Goal: Task Accomplishment & Management: Use online tool/utility

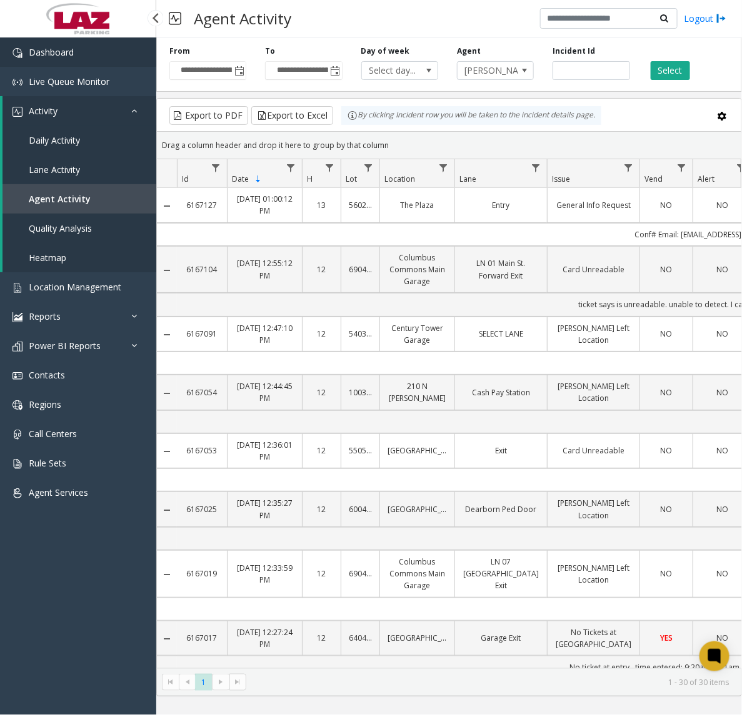
scroll to position [157, 0]
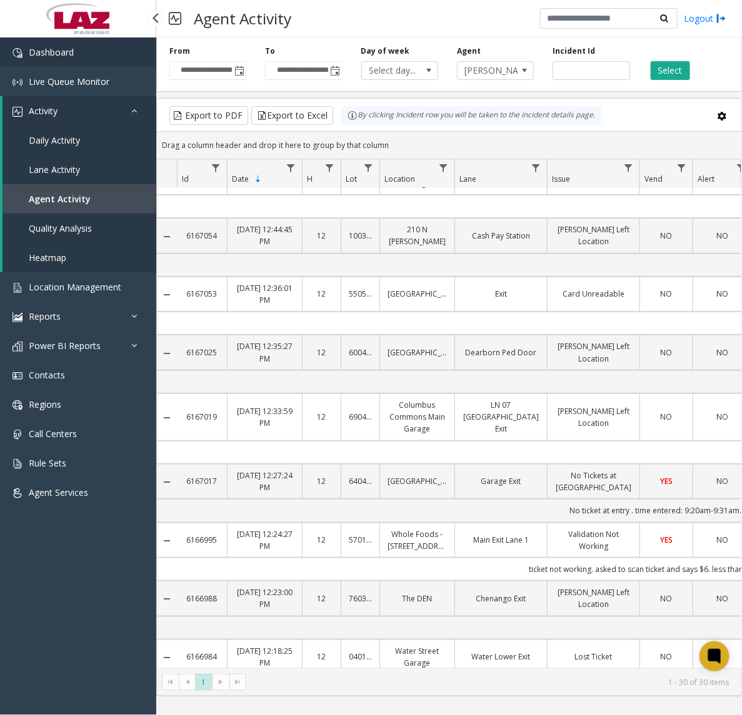
click at [76, 61] on link "Dashboard" at bounding box center [78, 51] width 156 height 29
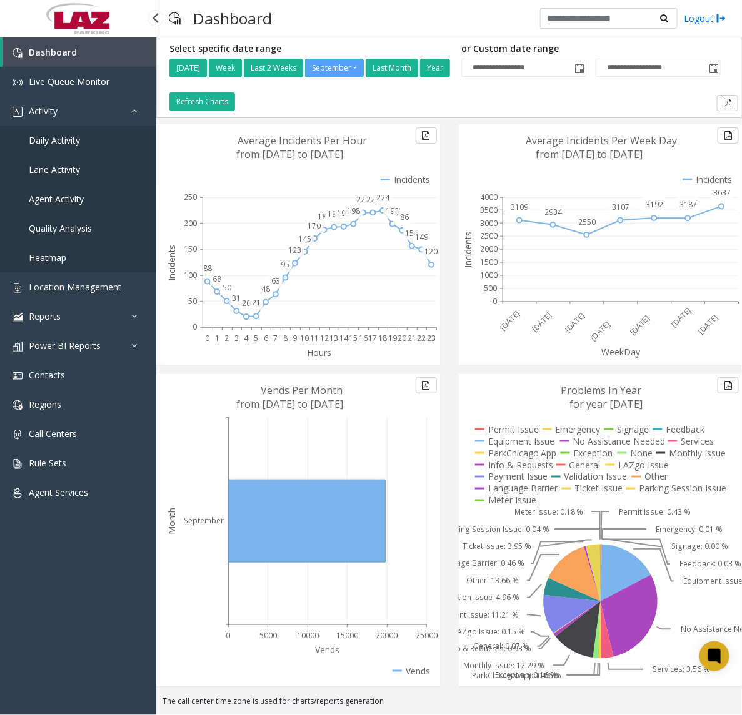
click at [49, 200] on span "Agent Activity" at bounding box center [56, 199] width 55 height 12
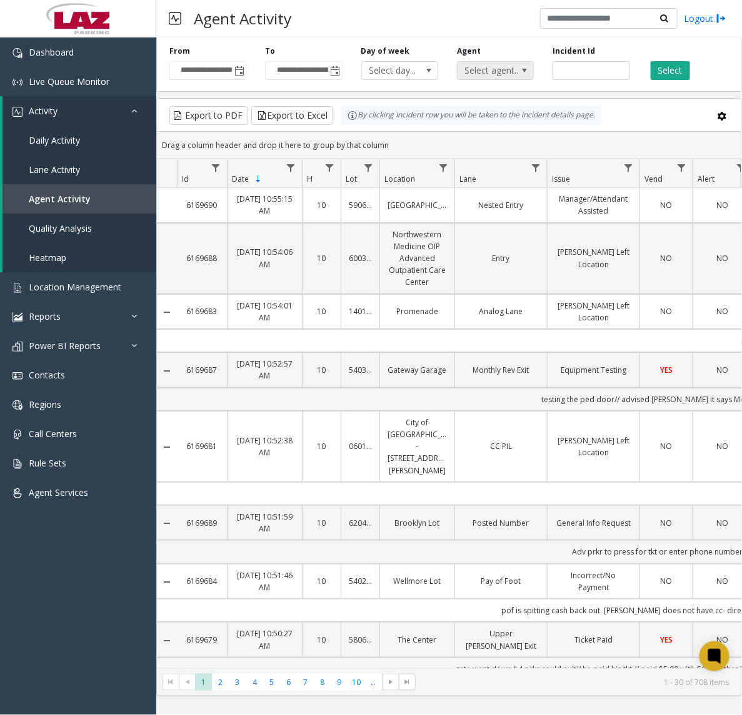
click at [512, 66] on span "Select agent..." at bounding box center [487, 70] width 61 height 17
type input "******"
click at [510, 133] on li "[PERSON_NAME]" at bounding box center [495, 136] width 73 height 17
click at [675, 61] on button "Select" at bounding box center [669, 70] width 39 height 19
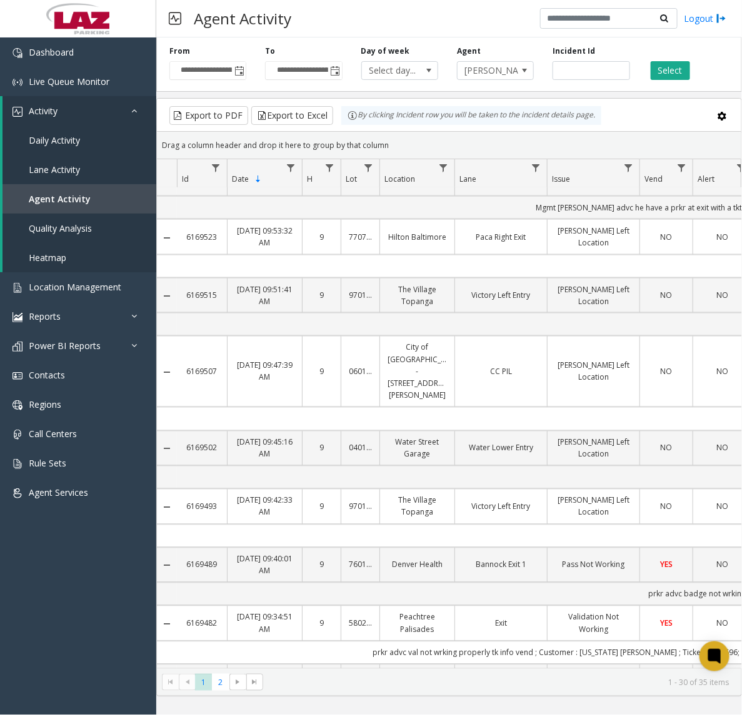
scroll to position [450, 0]
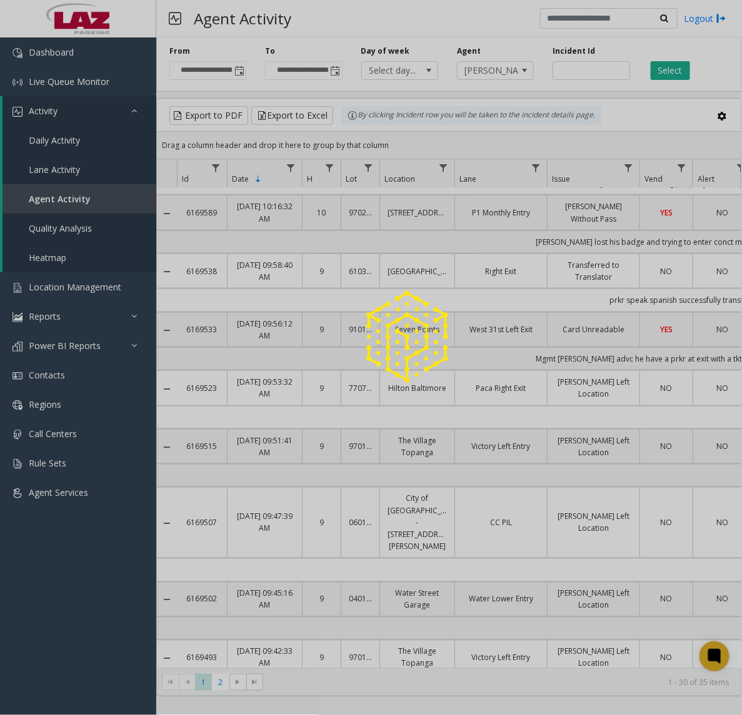
click at [239, 55] on div at bounding box center [371, 357] width 742 height 715
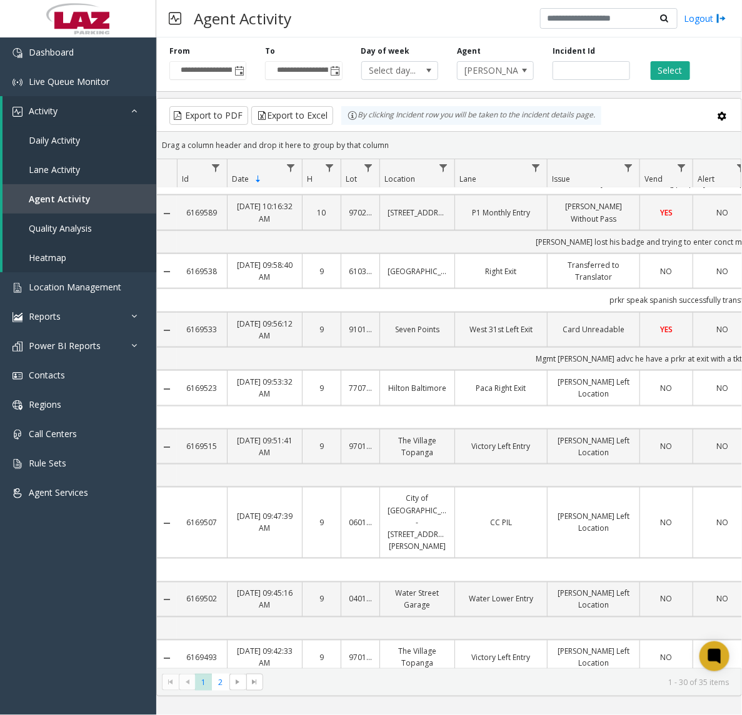
click at [239, 71] on span "Toggle popup" at bounding box center [239, 71] width 10 height 10
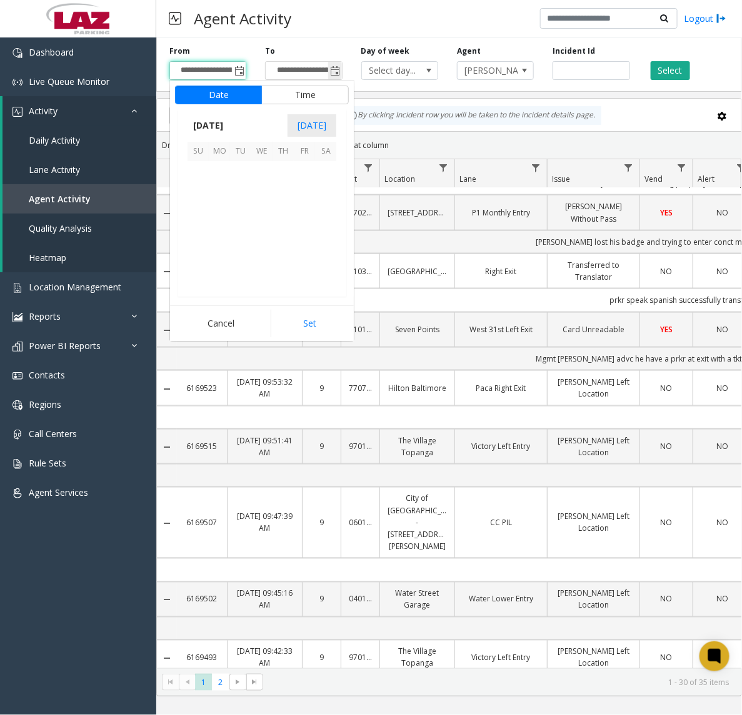
scroll to position [224130, 0]
click at [322, 208] on span "20" at bounding box center [325, 214] width 21 height 21
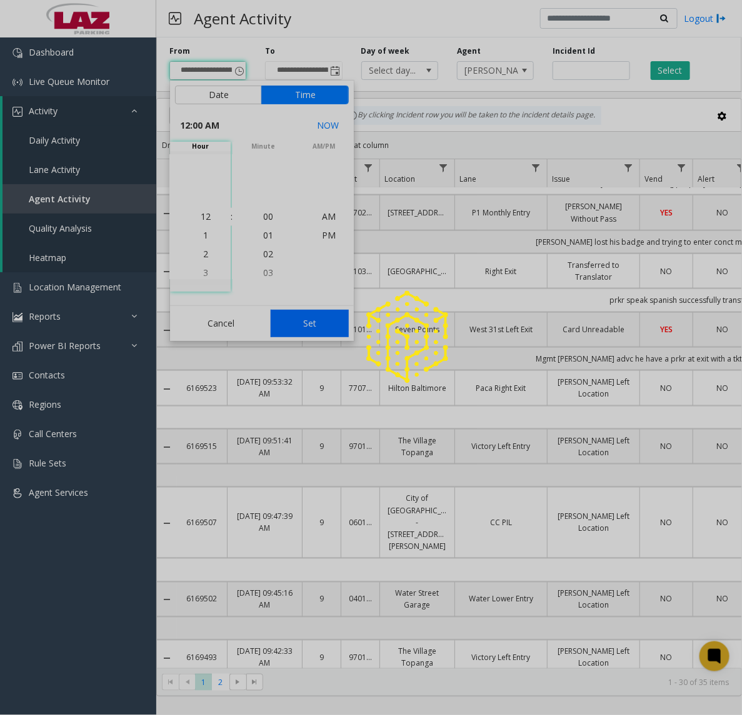
click at [297, 326] on div at bounding box center [371, 357] width 742 height 715
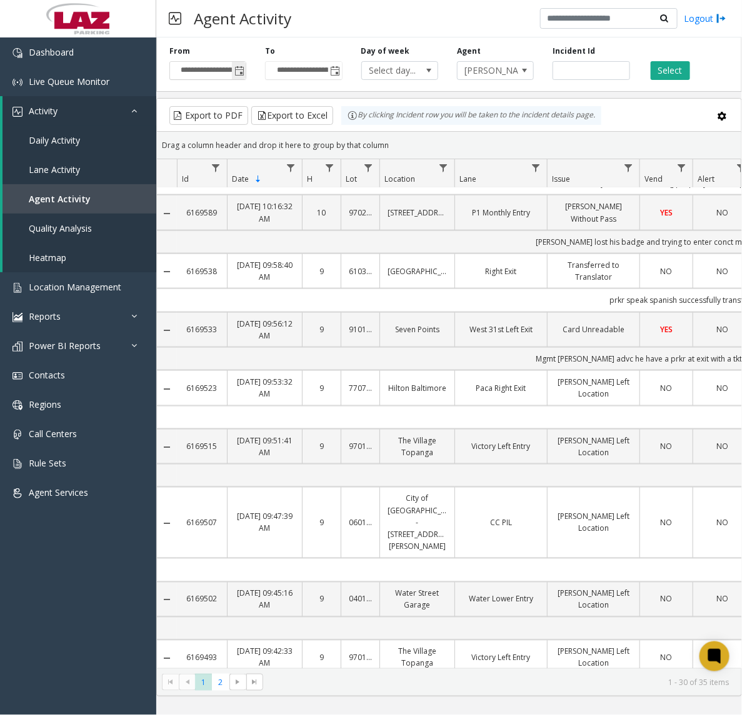
click at [246, 66] on span "**********" at bounding box center [207, 70] width 77 height 19
click at [228, 63] on input "**********" at bounding box center [208, 70] width 76 height 17
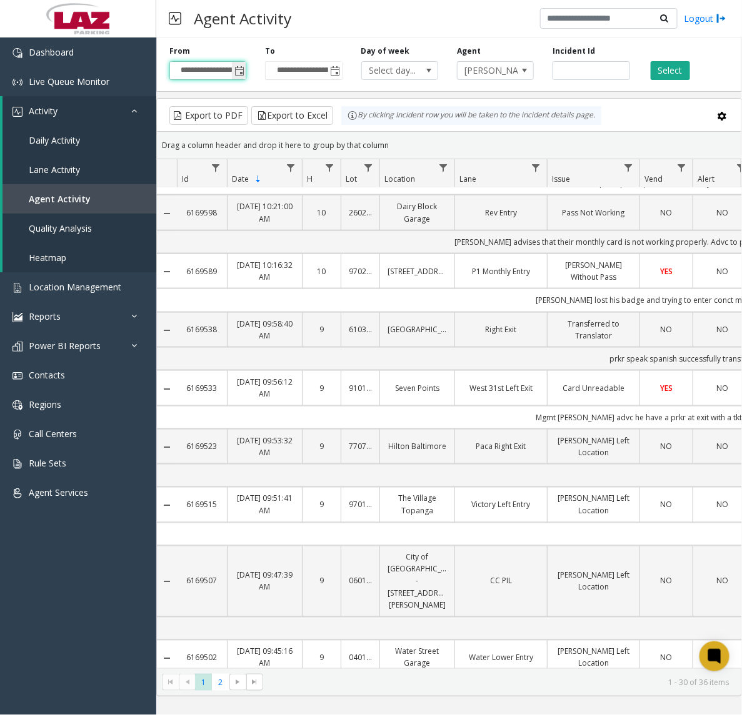
click at [242, 61] on span "Toggle popup" at bounding box center [239, 71] width 14 height 20
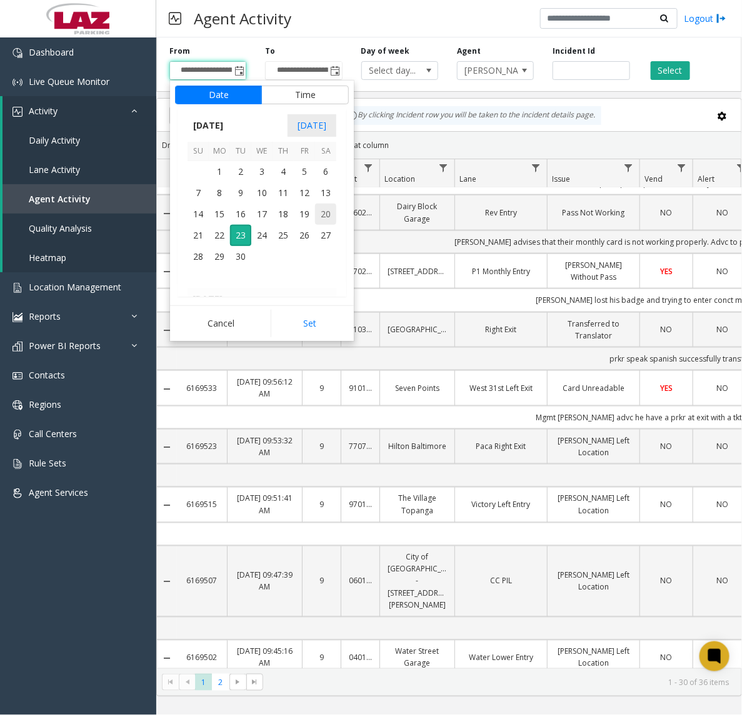
click at [324, 210] on span "20" at bounding box center [325, 214] width 21 height 21
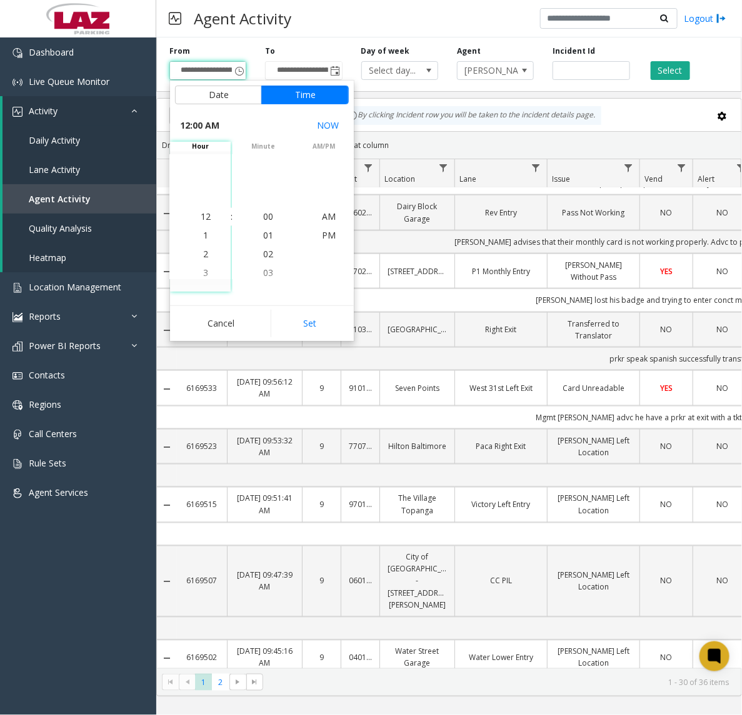
click at [320, 322] on button "Set" at bounding box center [310, 323] width 79 height 27
type input "**********"
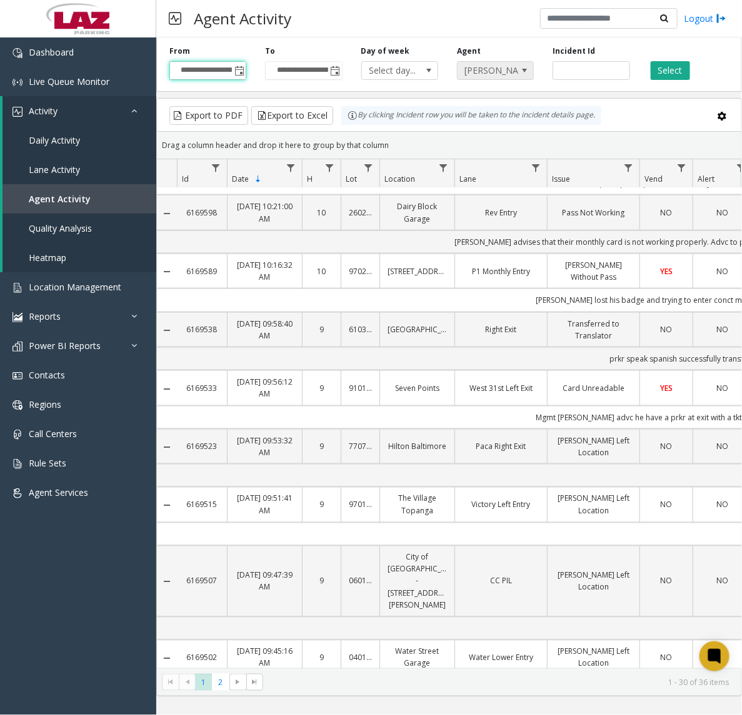
click at [490, 71] on span "[PERSON_NAME]" at bounding box center [487, 70] width 61 height 17
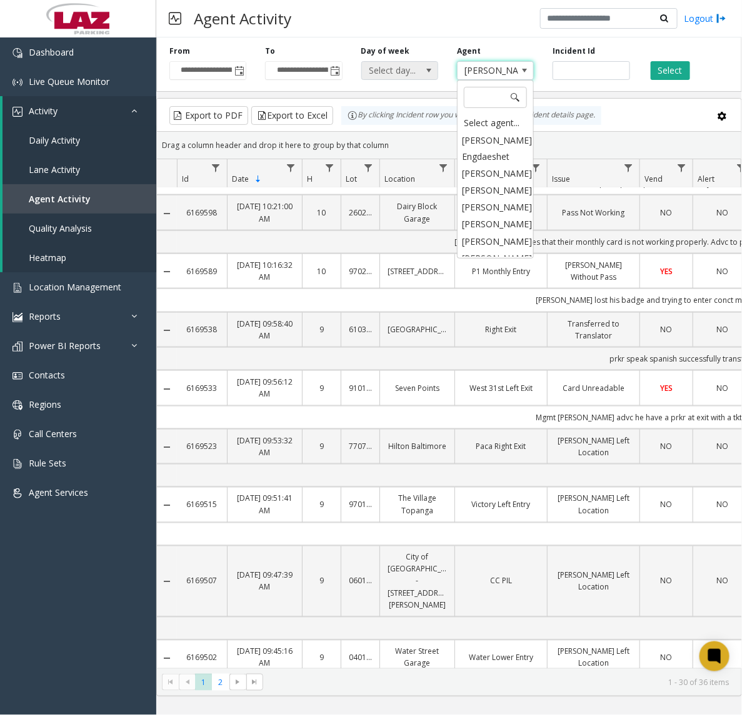
scroll to position [11375, 0]
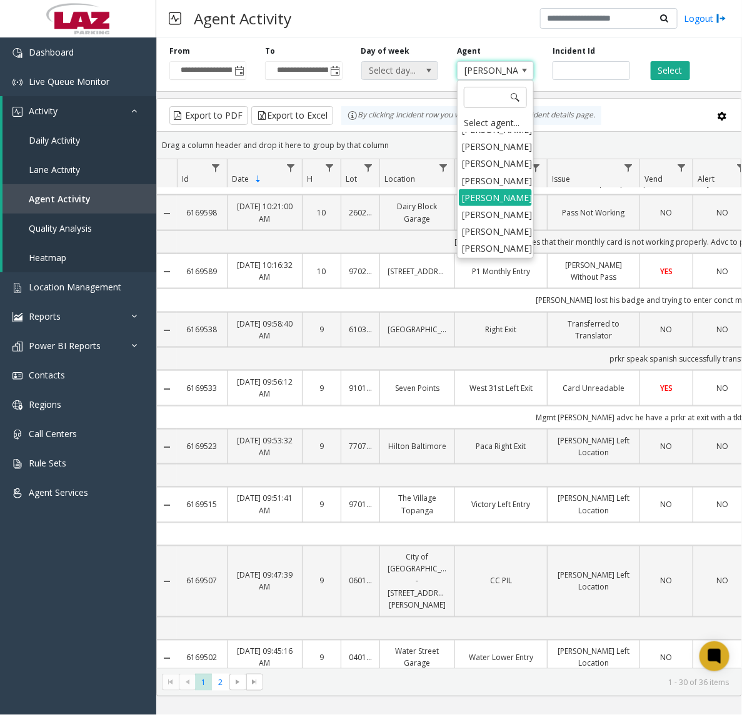
click at [383, 69] on span "Select day..." at bounding box center [392, 70] width 61 height 17
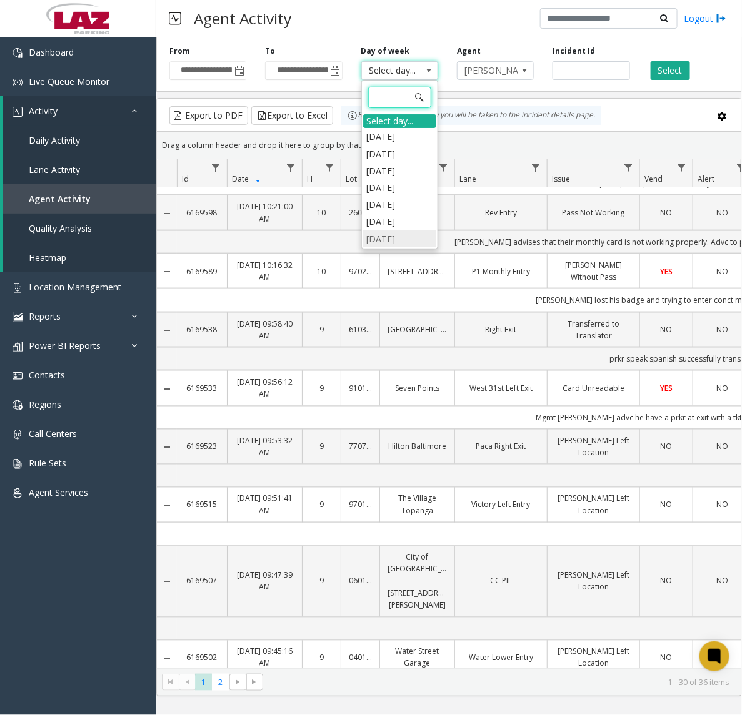
click at [385, 239] on li "[DATE]" at bounding box center [399, 239] width 73 height 17
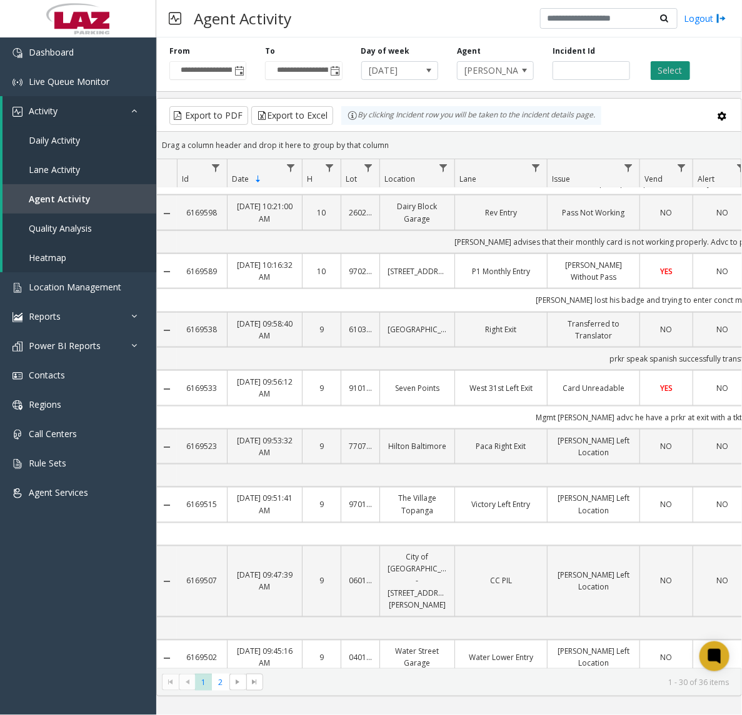
click at [683, 66] on button "Select" at bounding box center [669, 70] width 39 height 19
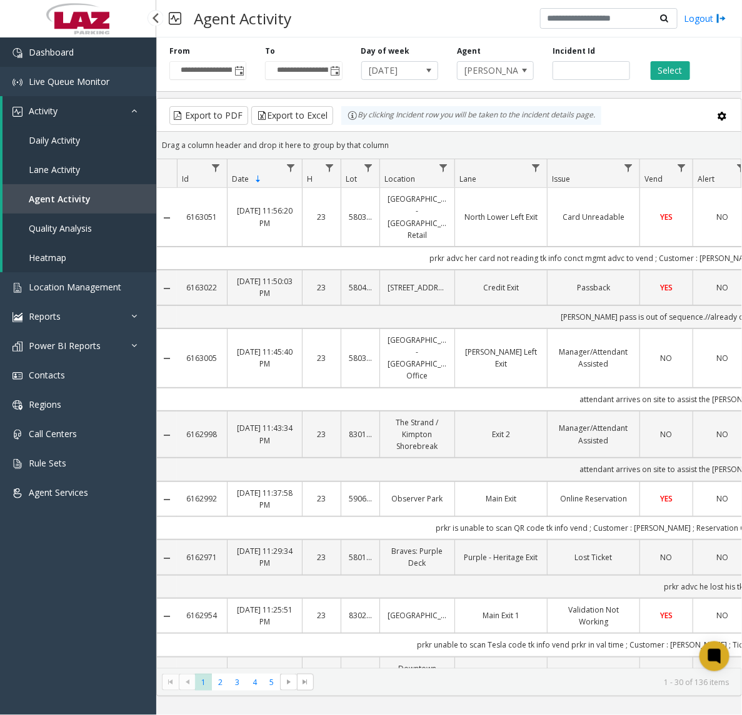
click at [69, 54] on span "Dashboard" at bounding box center [51, 52] width 45 height 12
